Goal: Go to known website: Access a specific website the user already knows

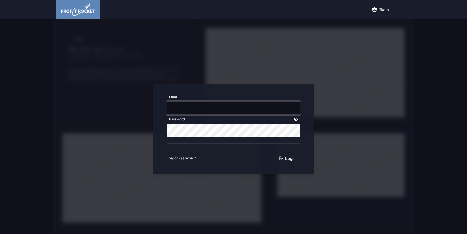
type input "[EMAIL_ADDRESS][DOMAIN_NAME]"
click at [291, 155] on button "Login" at bounding box center [287, 157] width 26 height 13
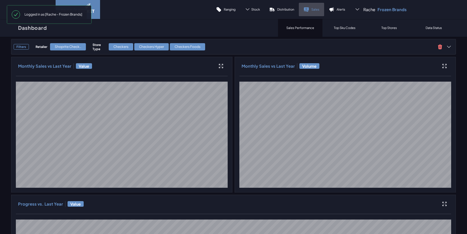
click at [310, 9] on link "Sales" at bounding box center [311, 9] width 25 height 13
